Goal: Transaction & Acquisition: Purchase product/service

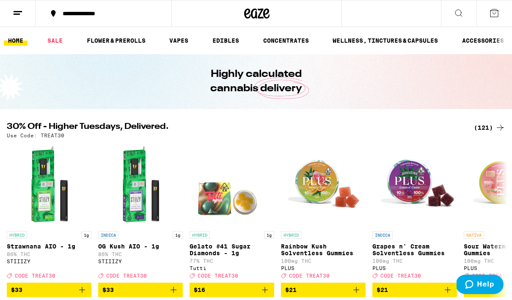
click at [493, 127] on div "(121)" at bounding box center [489, 128] width 31 height 10
click at [482, 126] on div "(121)" at bounding box center [489, 128] width 31 height 10
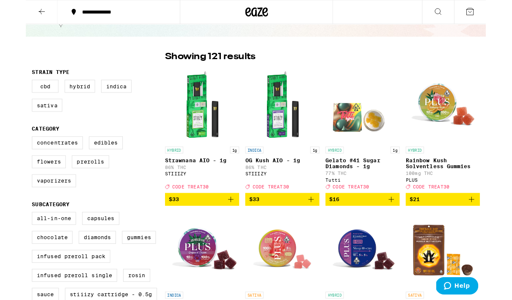
scroll to position [41, 0]
click at [25, 209] on label "Vaporizers" at bounding box center [31, 201] width 49 height 14
click at [9, 154] on input "Vaporizers" at bounding box center [8, 153] width 0 height 0
checkbox input "true"
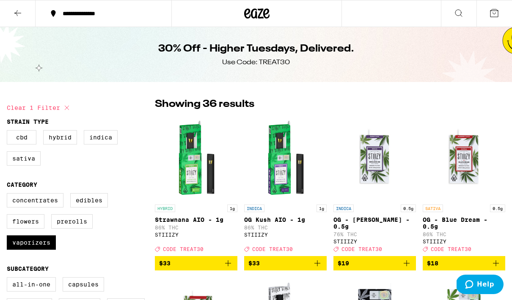
click at [19, 20] on button at bounding box center [18, 13] width 36 height 27
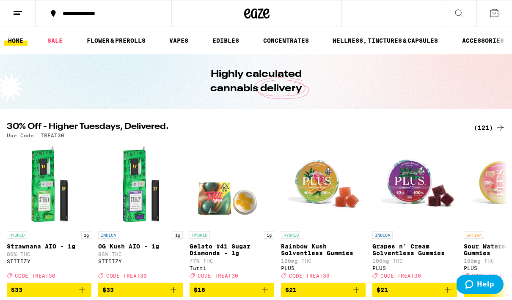
scroll to position [4, 0]
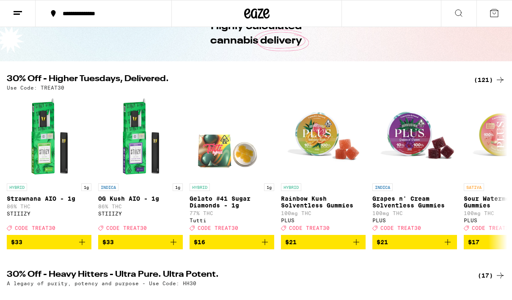
click at [487, 84] on div "(121)" at bounding box center [489, 80] width 31 height 10
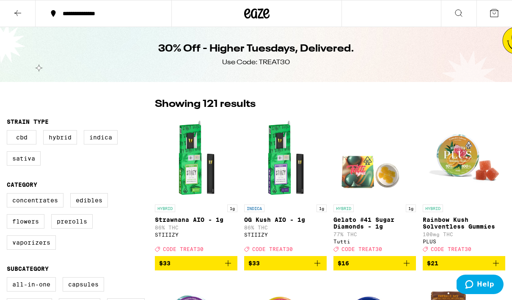
click at [488, 133] on img "Open page for Rainbow Kush Solventless Gummies from PLUS" at bounding box center [464, 158] width 82 height 85
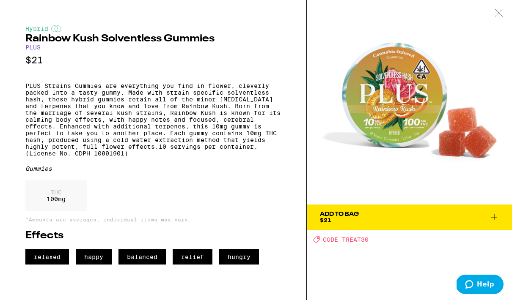
click at [15, 49] on div "Hybrid Rainbow Kush Solventless Gummies PLUS $21 PLUS Strains Gummies are every…" at bounding box center [153, 150] width 307 height 300
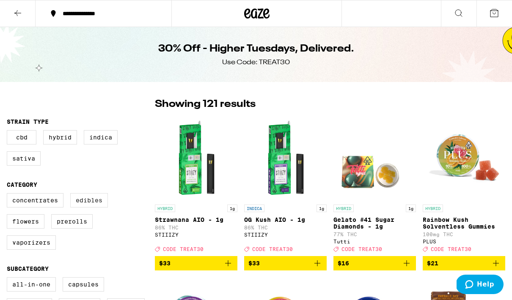
click at [87, 206] on label "Edibles" at bounding box center [89, 200] width 38 height 14
click at [9, 195] on input "Edibles" at bounding box center [8, 195] width 0 height 0
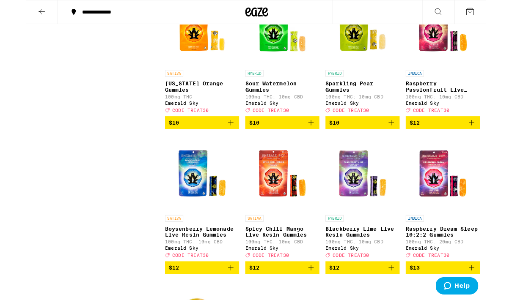
click at [225, 142] on icon "Add to bag" at bounding box center [228, 137] width 10 height 10
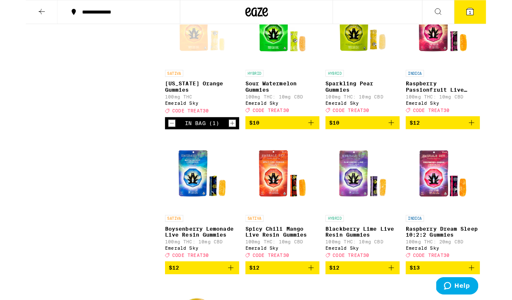
scroll to position [605, 0]
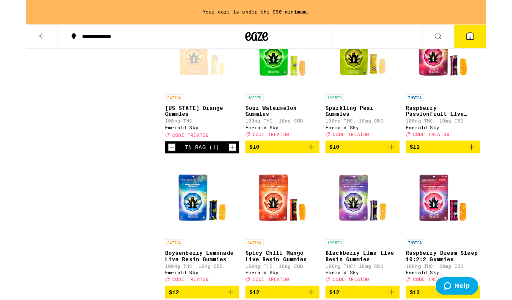
click at [225, 168] on button "Increment" at bounding box center [229, 164] width 8 height 8
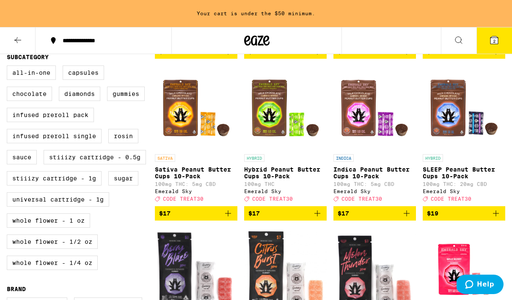
scroll to position [223, 0]
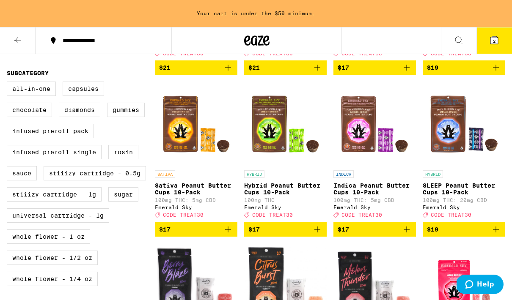
click at [226, 235] on icon "Add to bag" at bounding box center [228, 230] width 10 height 10
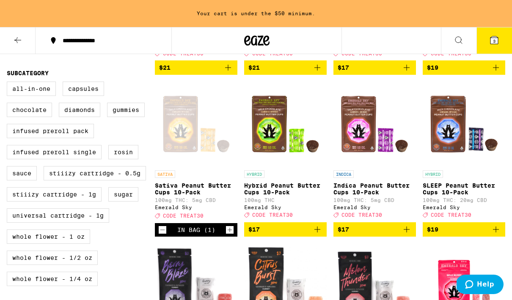
click at [227, 235] on icon "Increment" at bounding box center [230, 230] width 8 height 10
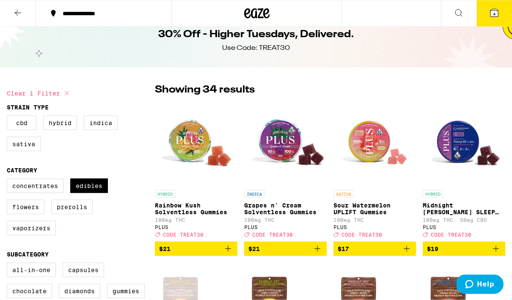
scroll to position [0, 0]
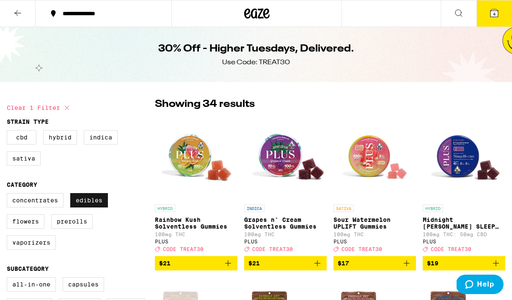
click at [90, 200] on label "Edibles" at bounding box center [89, 200] width 38 height 14
click at [9, 195] on input "Edibles" at bounding box center [8, 195] width 0 height 0
checkbox input "false"
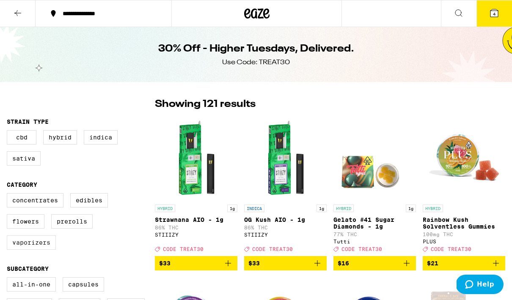
click at [21, 250] on label "Vaporizers" at bounding box center [31, 243] width 49 height 14
click at [9, 195] on input "Vaporizers" at bounding box center [8, 195] width 0 height 0
checkbox input "true"
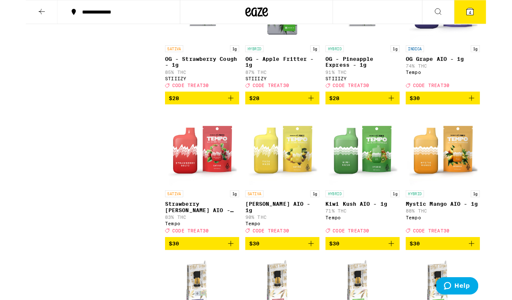
scroll to position [893, 0]
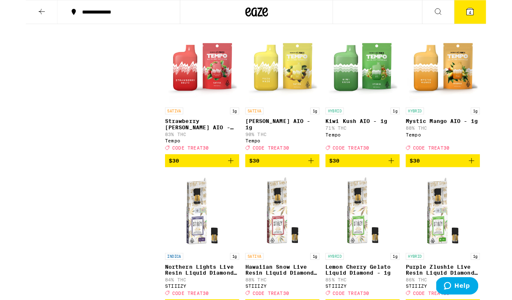
click at [221, 184] on span "$30" at bounding box center [196, 179] width 74 height 10
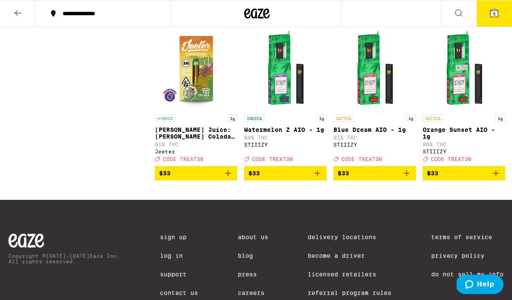
scroll to position [1353, 0]
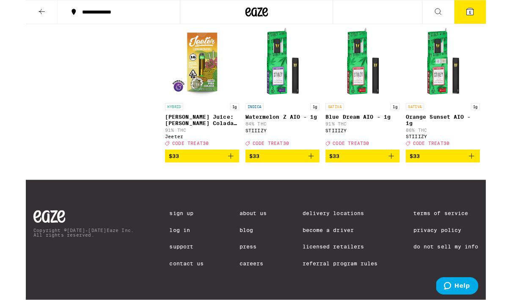
click at [415, 181] on button "$33" at bounding box center [374, 174] width 82 height 14
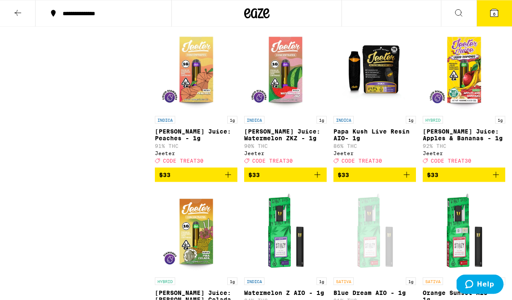
scroll to position [1209, 0]
